Goal: Task Accomplishment & Management: Use online tool/utility

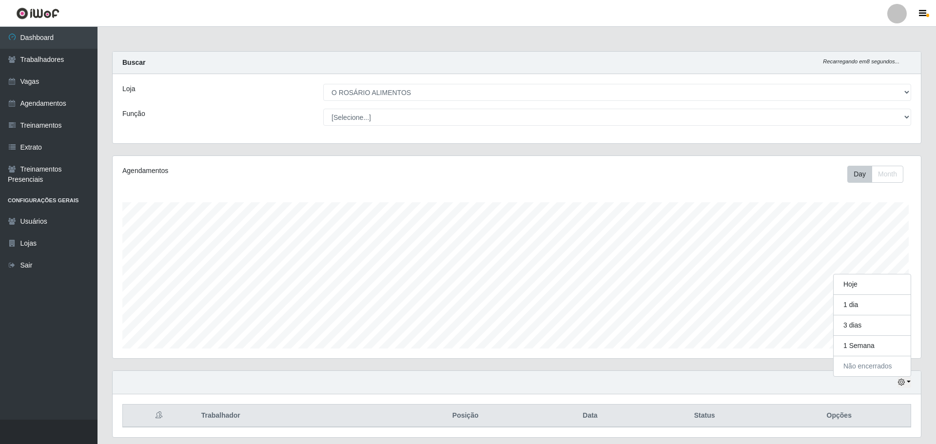
select select "349"
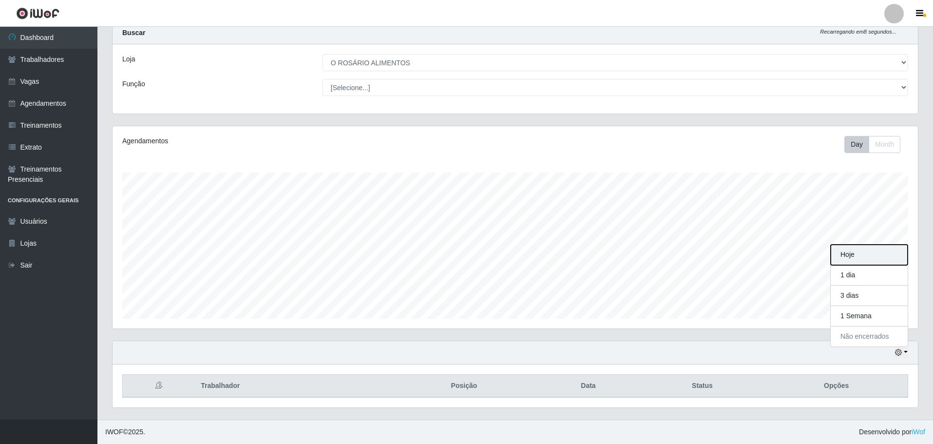
click at [888, 249] on button "Hoje" at bounding box center [869, 255] width 77 height 20
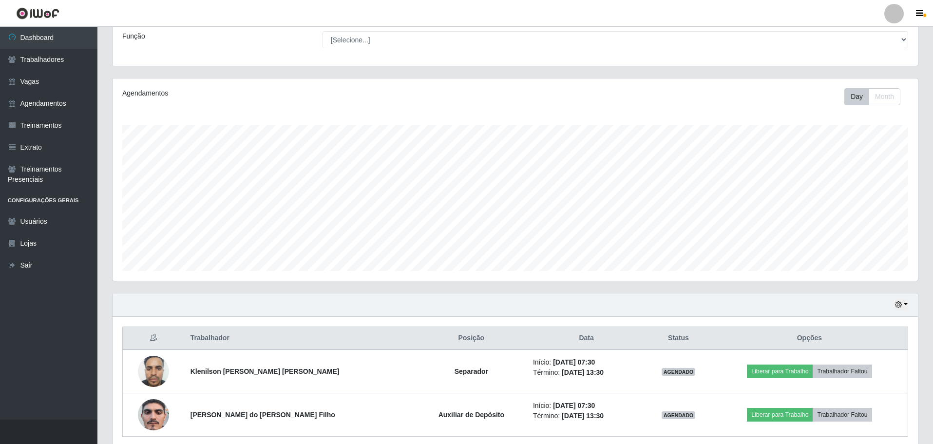
scroll to position [116, 0]
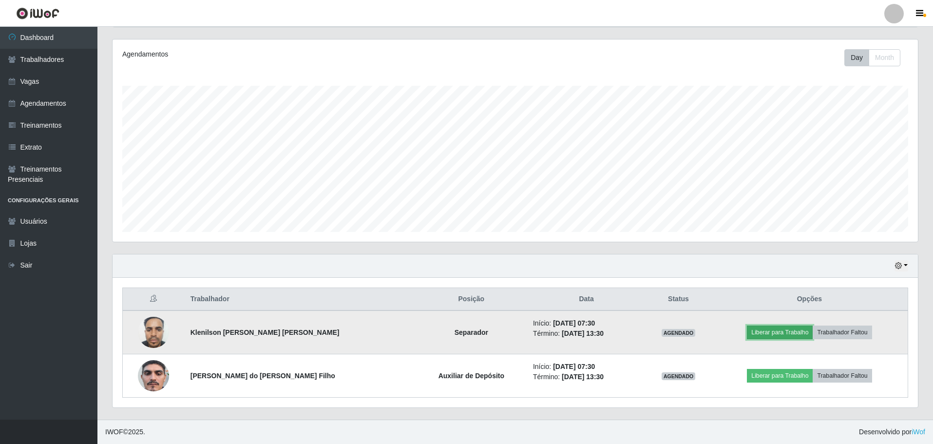
click at [778, 331] on button "Liberar para Trabalho" at bounding box center [780, 333] width 66 height 14
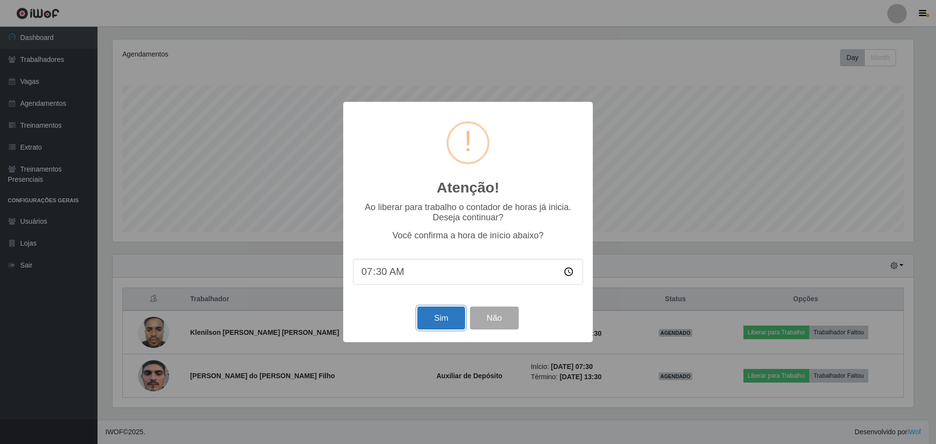
click at [438, 319] on button "Sim" at bounding box center [440, 318] width 47 height 23
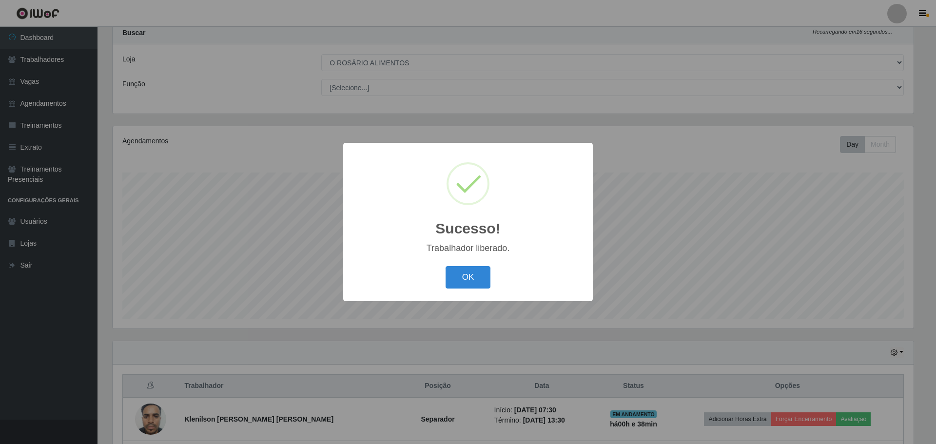
click at [493, 282] on div "OK Cancel" at bounding box center [468, 277] width 230 height 28
click at [466, 274] on button "OK" at bounding box center [467, 277] width 45 height 23
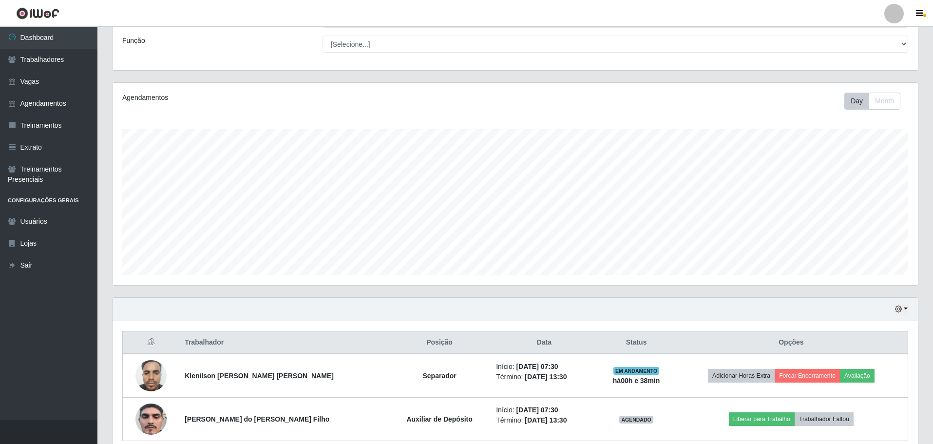
scroll to position [116, 0]
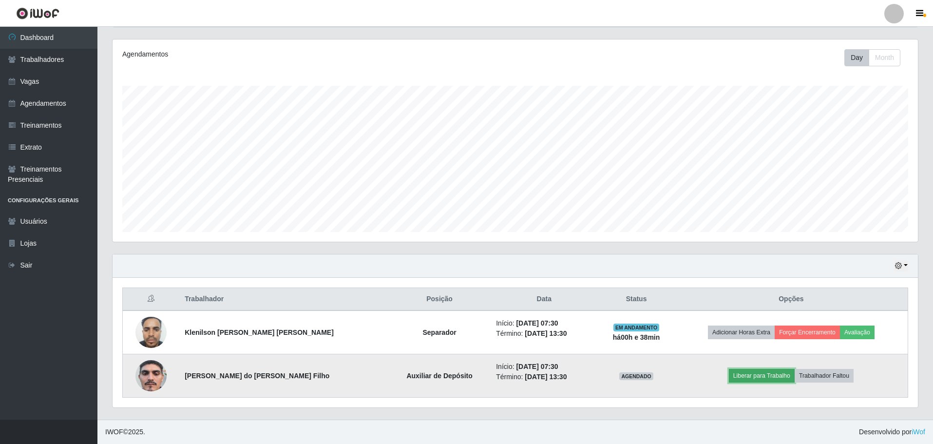
click at [746, 378] on button "Liberar para Trabalho" at bounding box center [762, 376] width 66 height 14
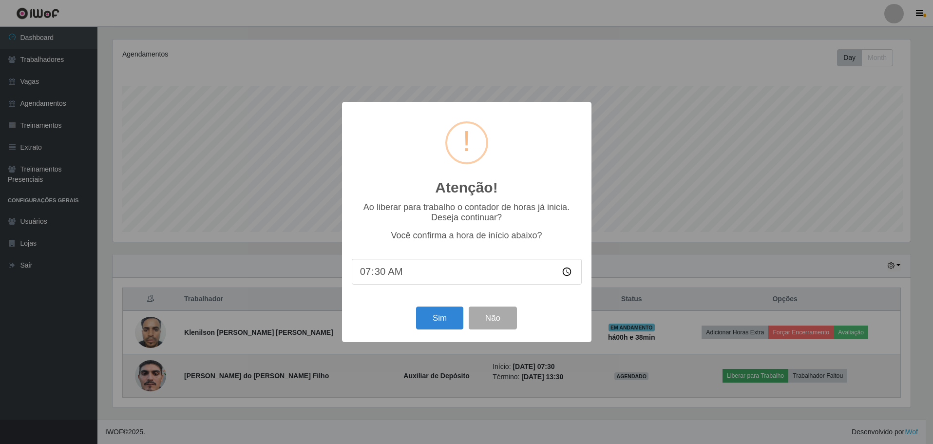
scroll to position [202, 801]
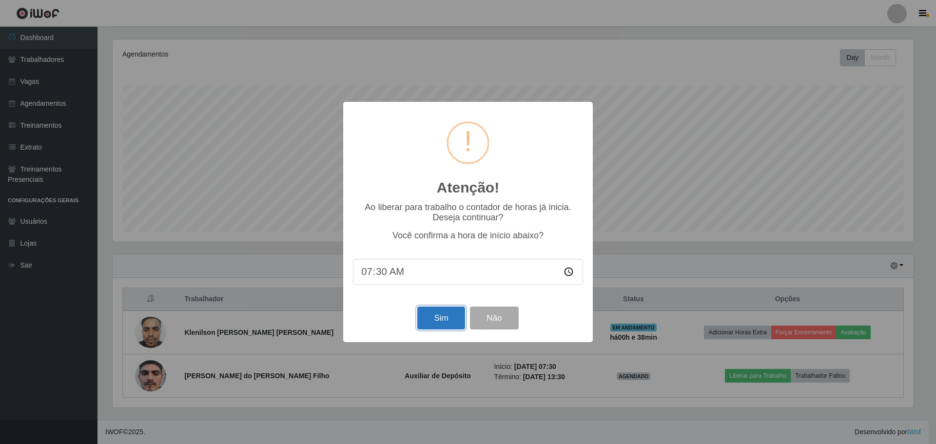
click at [435, 327] on button "Sim" at bounding box center [440, 318] width 47 height 23
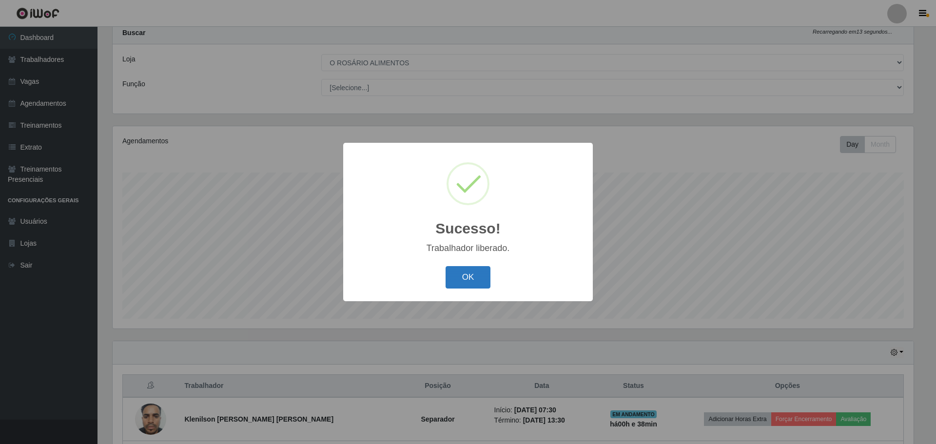
click at [463, 283] on button "OK" at bounding box center [467, 277] width 45 height 23
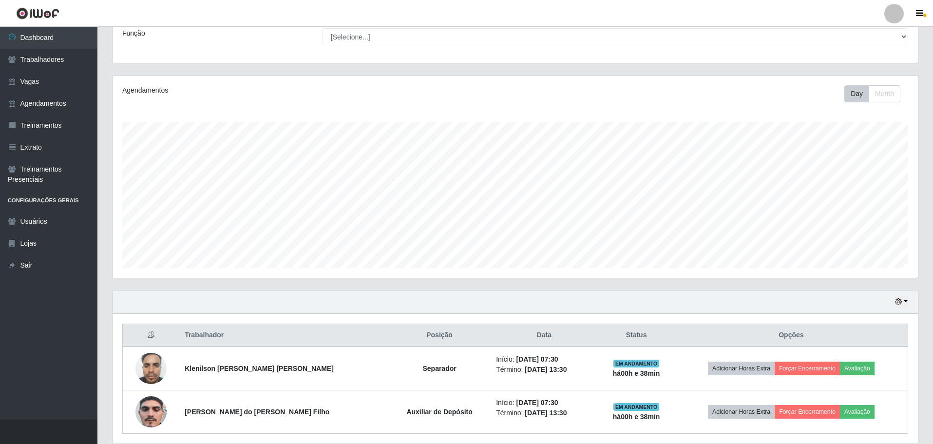
scroll to position [19, 0]
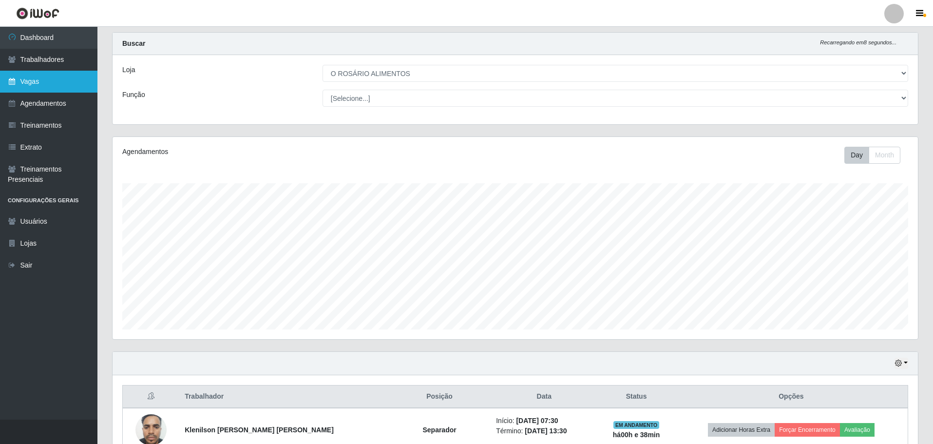
click at [26, 85] on link "Vagas" at bounding box center [48, 82] width 97 height 22
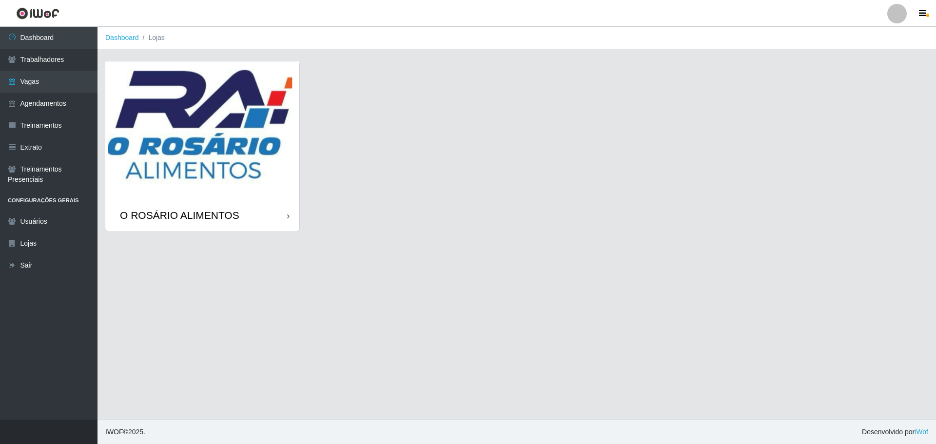
click at [263, 171] on img at bounding box center [202, 130] width 194 height 138
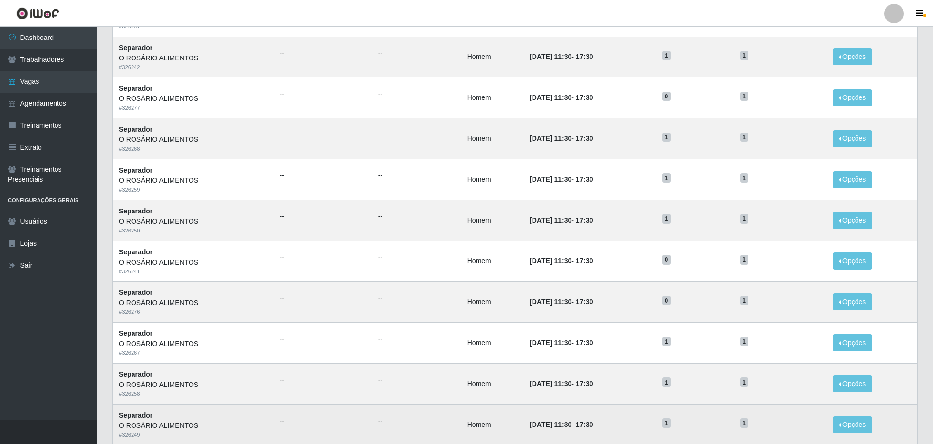
scroll to position [382, 0]
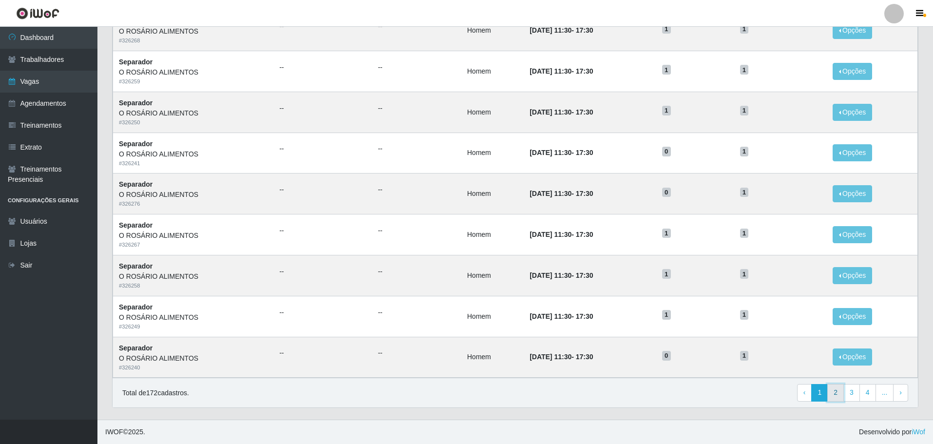
click at [844, 391] on link "2" at bounding box center [836, 393] width 17 height 18
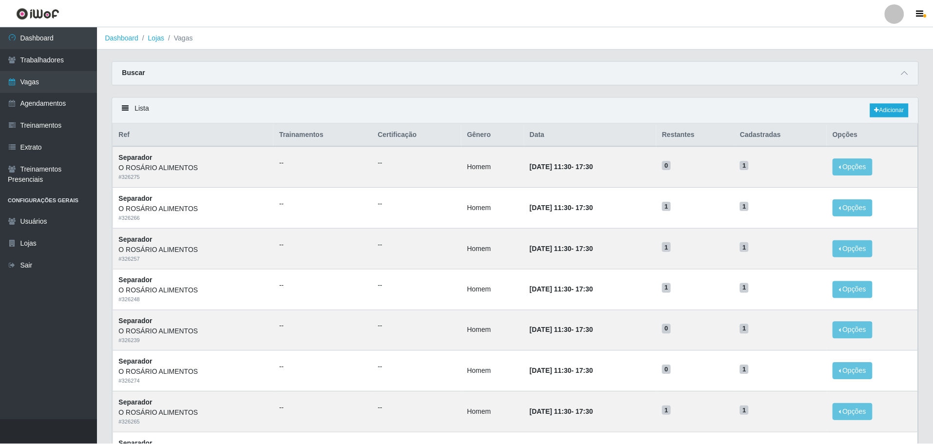
scroll to position [382, 0]
